Goal: Browse casually

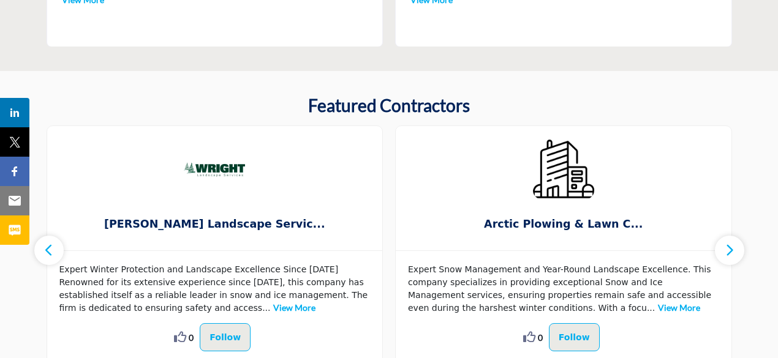
scroll to position [616, 0]
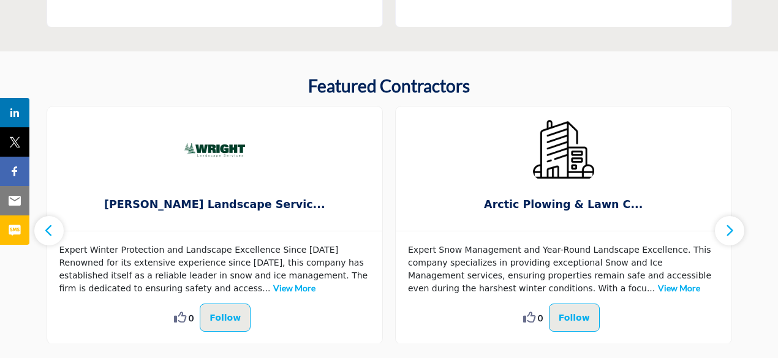
click at [727, 233] on icon "button" at bounding box center [729, 230] width 10 height 15
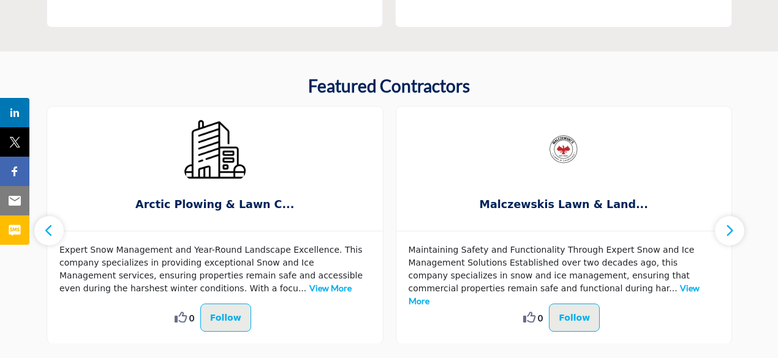
click at [726, 233] on icon "button" at bounding box center [729, 230] width 10 height 15
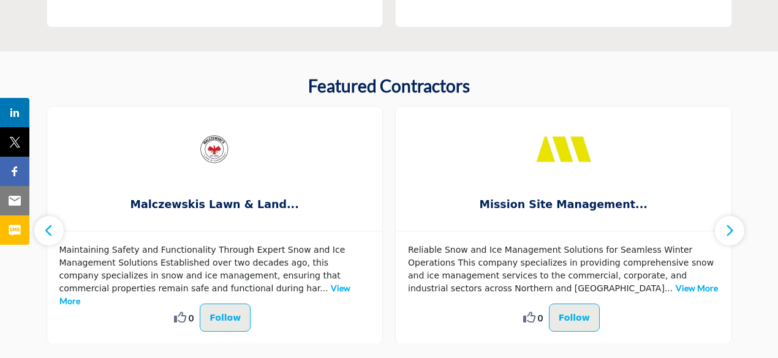
click at [726, 233] on icon "button" at bounding box center [729, 230] width 10 height 15
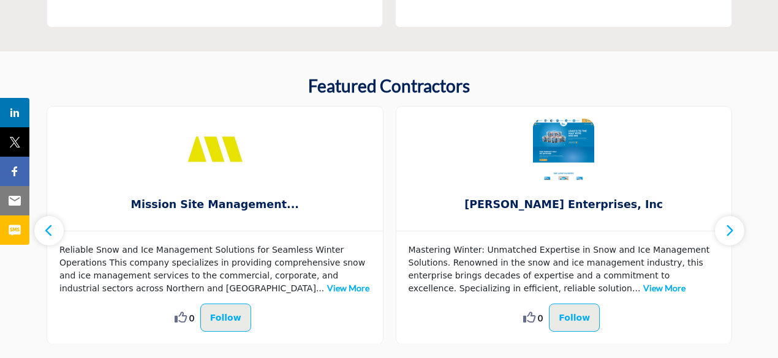
click at [725, 232] on icon "button" at bounding box center [729, 230] width 10 height 15
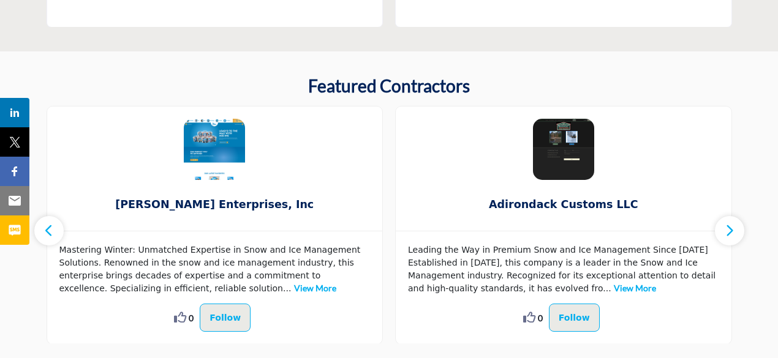
click at [725, 232] on icon "button" at bounding box center [729, 230] width 10 height 15
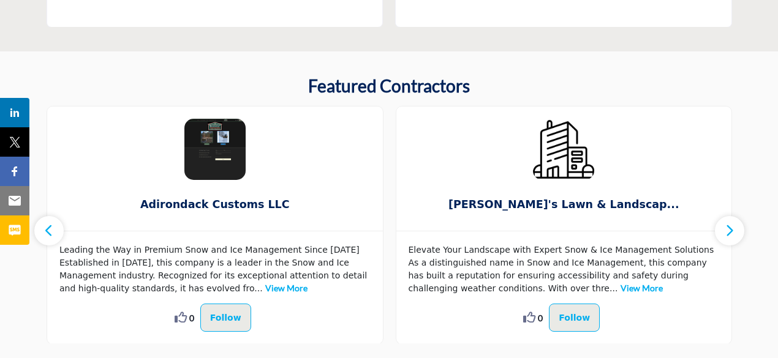
click at [725, 232] on icon "button" at bounding box center [729, 230] width 10 height 15
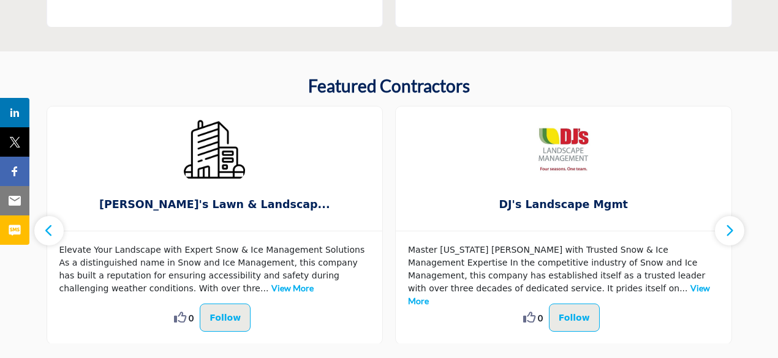
click at [724, 231] on icon "button" at bounding box center [729, 230] width 10 height 15
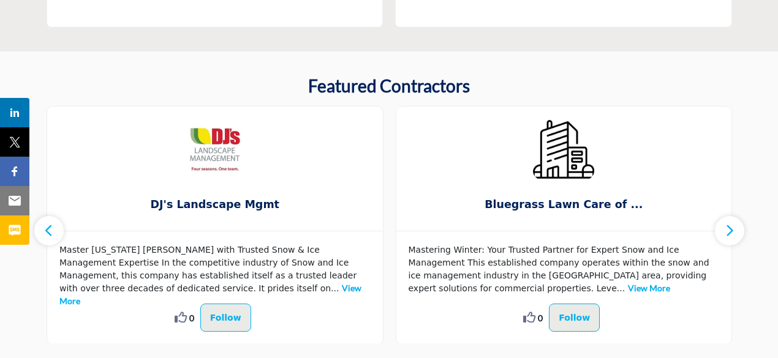
click at [724, 231] on icon "button" at bounding box center [729, 230] width 10 height 15
click at [730, 230] on icon "button" at bounding box center [729, 230] width 10 height 15
